Goal: Information Seeking & Learning: Learn about a topic

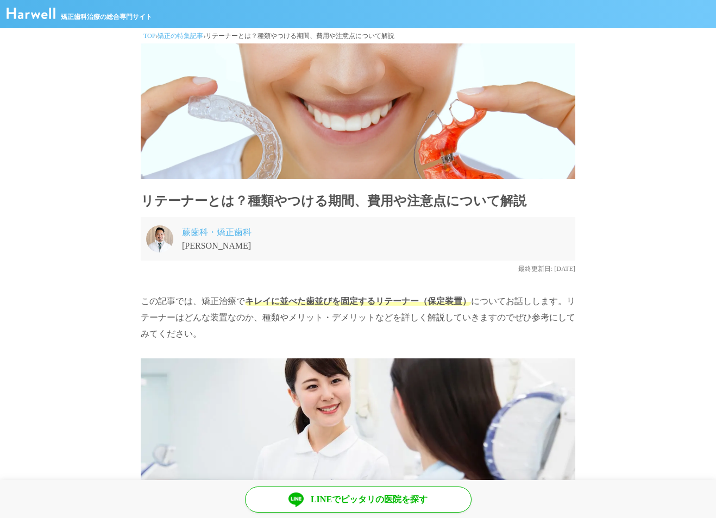
drag, startPoint x: 567, startPoint y: 300, endPoint x: 174, endPoint y: 317, distance: 393.2
click at [174, 317] on p "この記事では、矯正治療で キレイに並べた歯並びを固定するリテーナー（保定装置） についてお話しします。リテーナーはどんな装置なのか、種類やメリット・デメリット…" at bounding box center [358, 317] width 435 height 49
copy p "リテーナー"
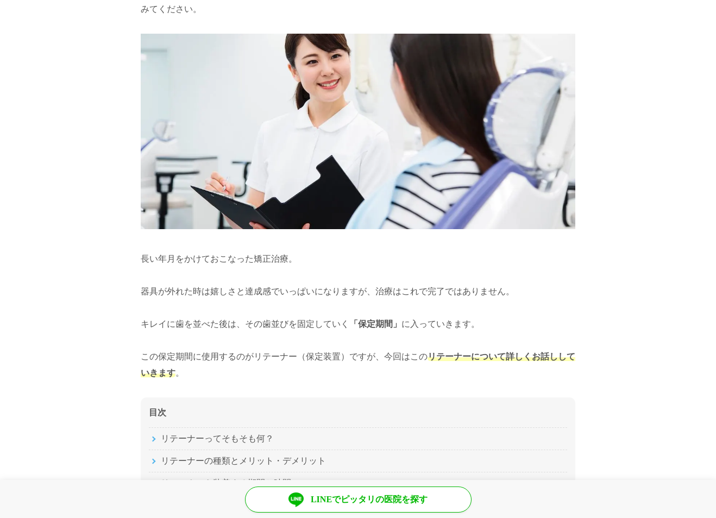
scroll to position [326, 0]
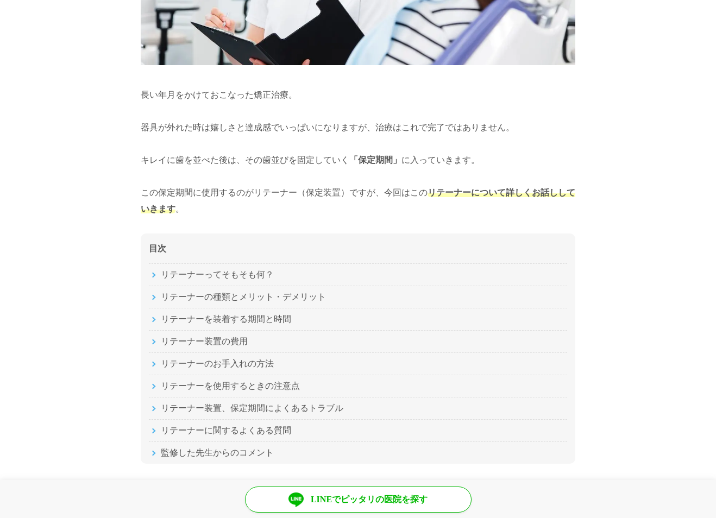
scroll to position [543, 0]
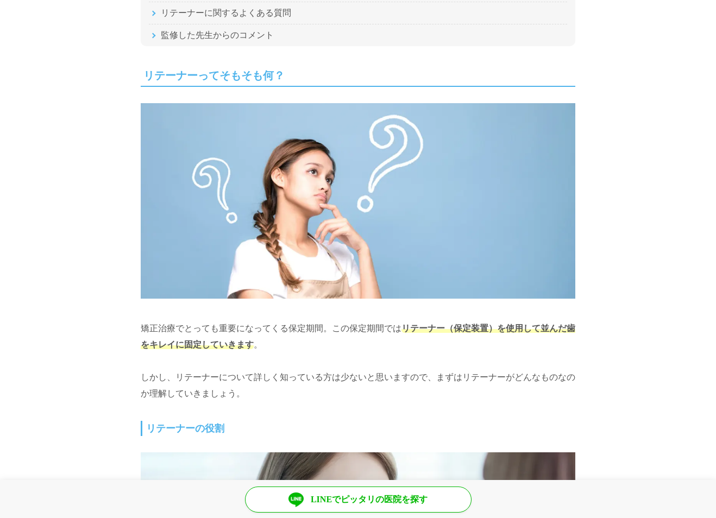
scroll to position [924, 0]
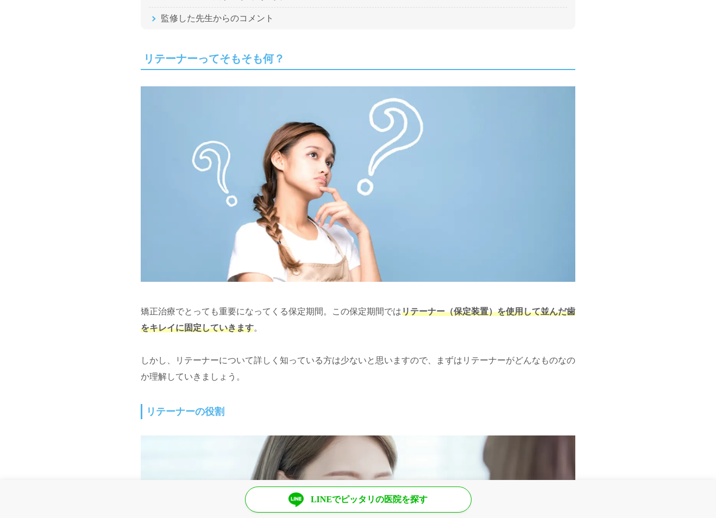
drag, startPoint x: 64, startPoint y: 233, endPoint x: 95, endPoint y: 236, distance: 31.1
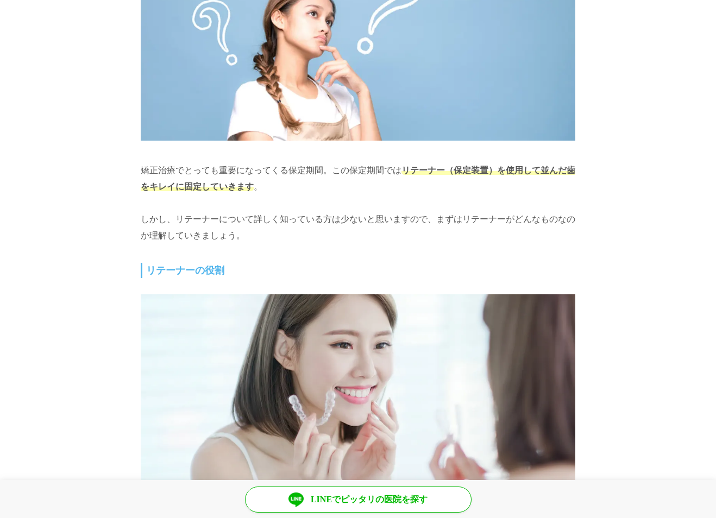
scroll to position [1087, 0]
